Goal: Task Accomplishment & Management: Manage account settings

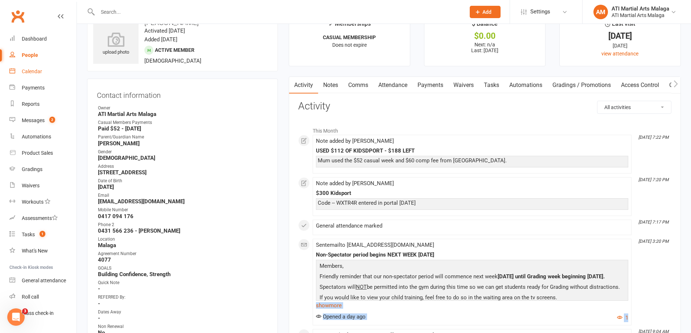
drag, startPoint x: 38, startPoint y: 69, endPoint x: 39, endPoint y: 73, distance: 3.8
click at [38, 69] on div "Calendar" at bounding box center [32, 72] width 20 height 6
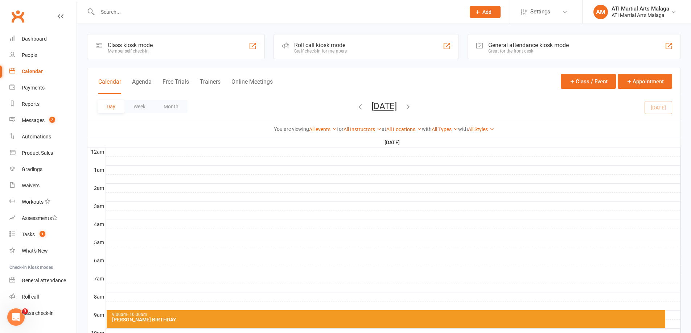
click at [372, 103] on button "[DATE]" at bounding box center [384, 106] width 25 height 10
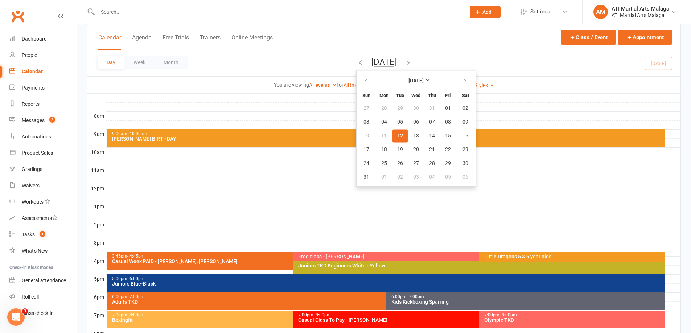
scroll to position [181, 0]
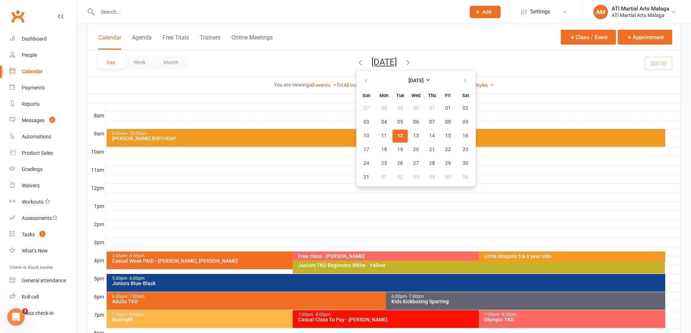
click at [336, 316] on div "7:00pm - 8:00pm" at bounding box center [477, 315] width 359 height 5
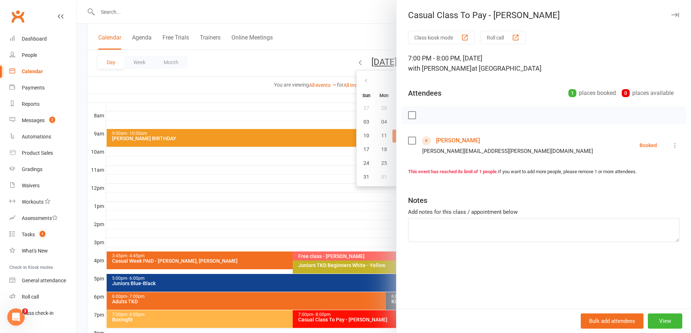
click at [672, 147] on icon at bounding box center [675, 145] width 7 height 7
click at [651, 186] on link "Check in" at bounding box center [643, 188] width 72 height 15
click at [292, 8] on div at bounding box center [384, 166] width 614 height 333
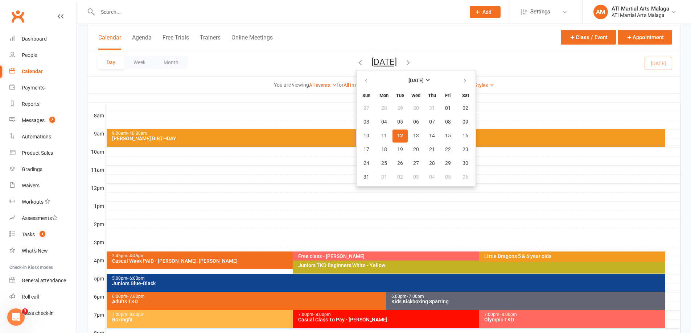
click at [291, 16] on input "text" at bounding box center [277, 12] width 365 height 10
click at [39, 235] on count-badge "1" at bounding box center [40, 235] width 9 height 6
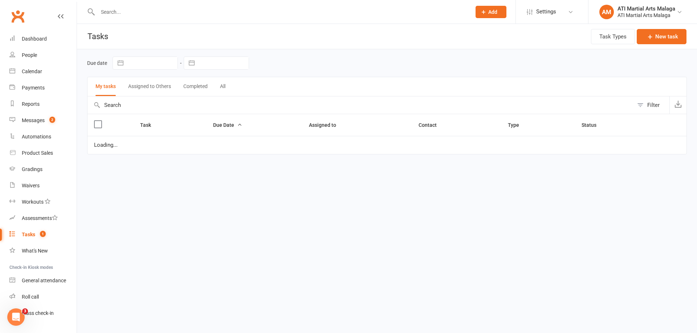
select select "started"
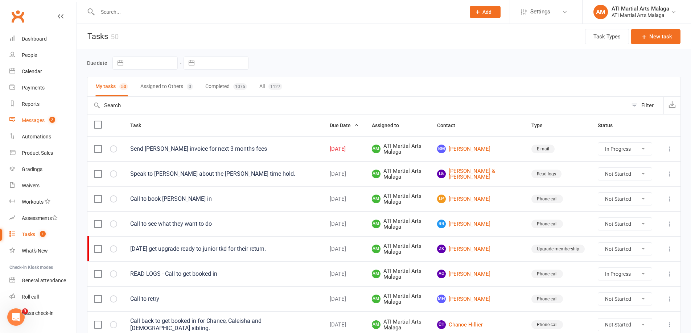
click at [42, 123] on div "Messages" at bounding box center [33, 121] width 23 height 6
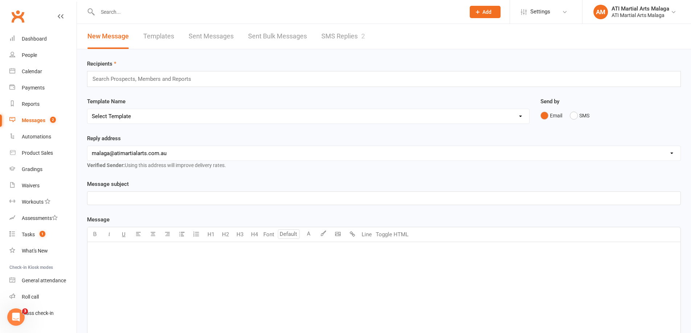
click at [337, 37] on link "SMS Replies 2" at bounding box center [343, 36] width 44 height 25
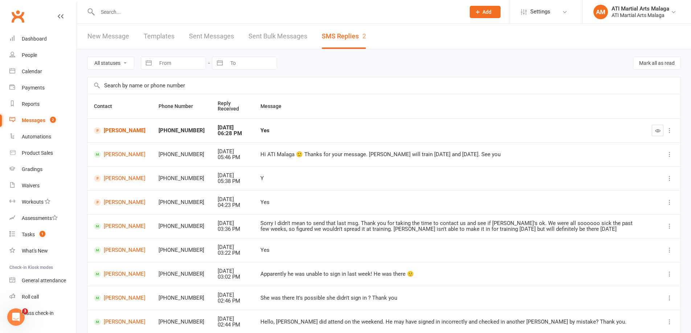
click at [172, 11] on input "text" at bounding box center [277, 12] width 365 height 10
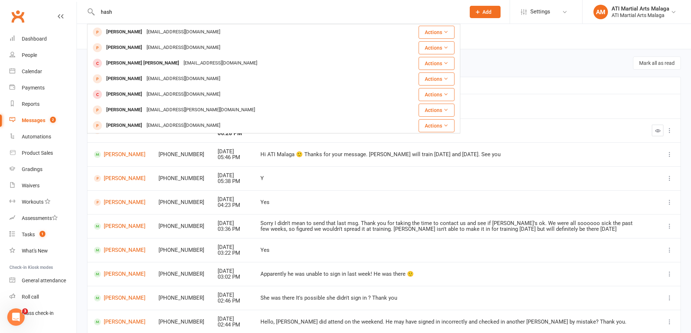
click at [107, 12] on input "hash" at bounding box center [277, 12] width 365 height 10
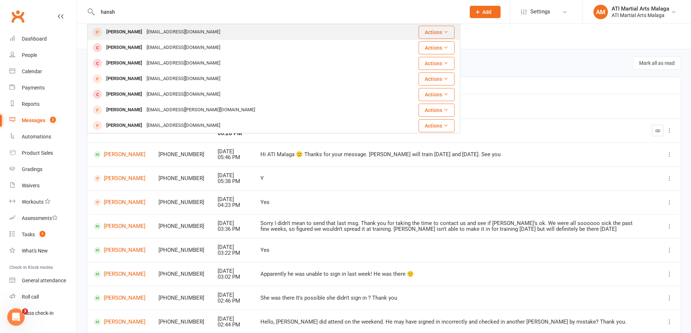
type input "hansh"
click at [124, 33] on div "[PERSON_NAME]" at bounding box center [124, 32] width 40 height 11
